Goal: Find specific page/section: Find specific page/section

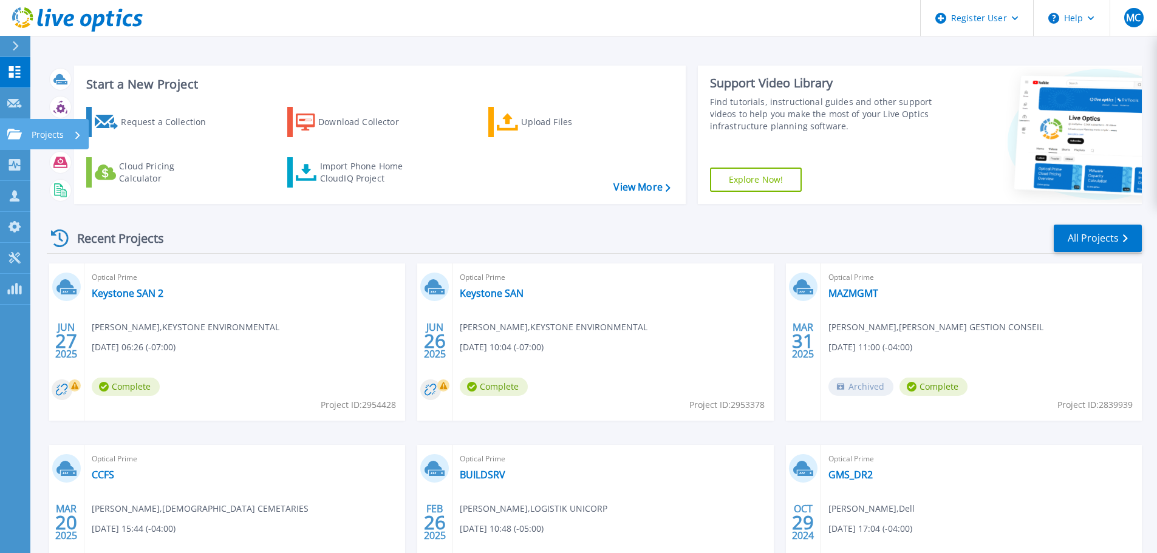
click at [13, 128] on link "Projects Projects" at bounding box center [15, 134] width 30 height 31
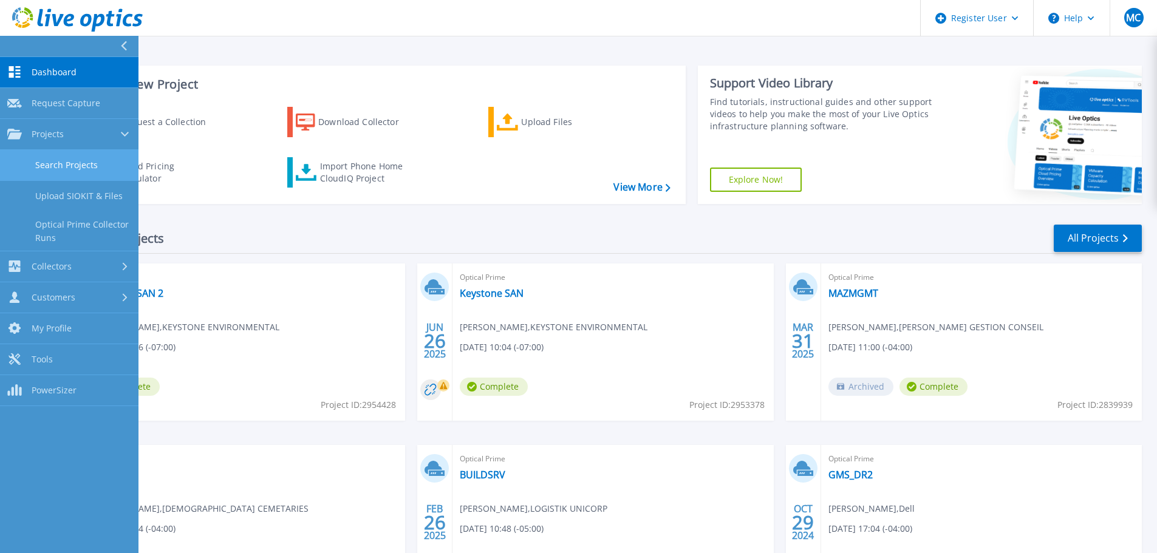
click at [52, 163] on link "Search Projects" at bounding box center [69, 165] width 138 height 31
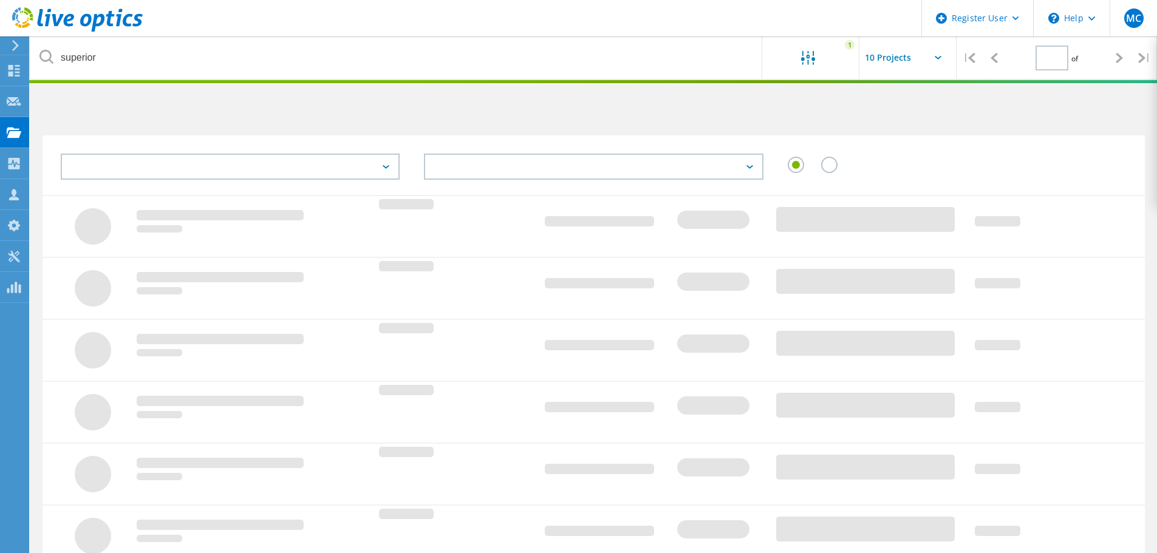
type input "1"
